Goal: Transaction & Acquisition: Obtain resource

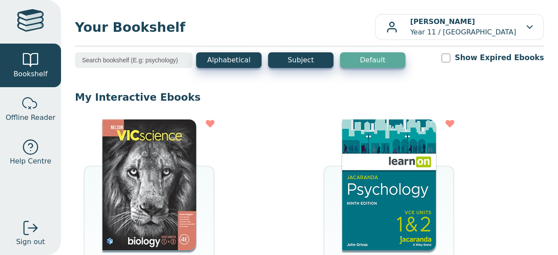
click at [131, 176] on img at bounding box center [149, 184] width 94 height 131
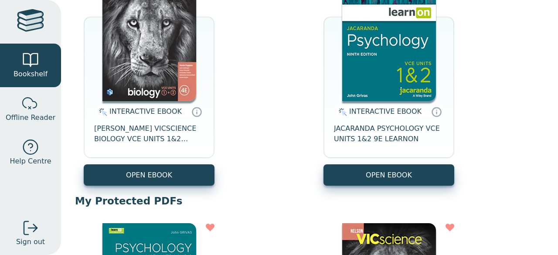
scroll to position [152, 0]
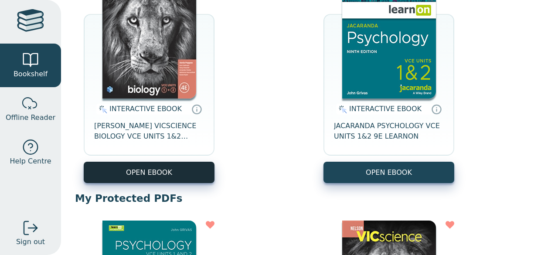
click at [162, 169] on button "OPEN EBOOK" at bounding box center [149, 172] width 131 height 21
